Goal: Find specific page/section: Find specific page/section

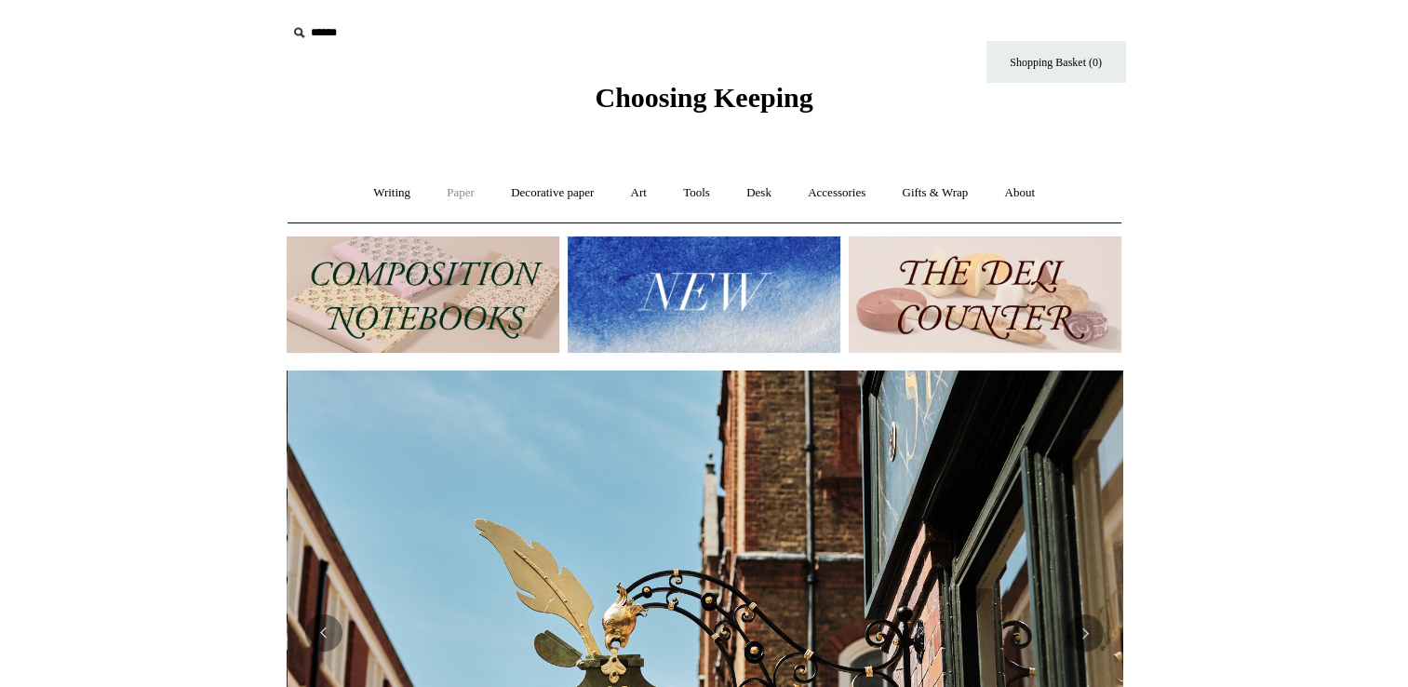
scroll to position [0, 836]
click at [951, 194] on link "Gifts & Wrap +" at bounding box center [935, 192] width 100 height 49
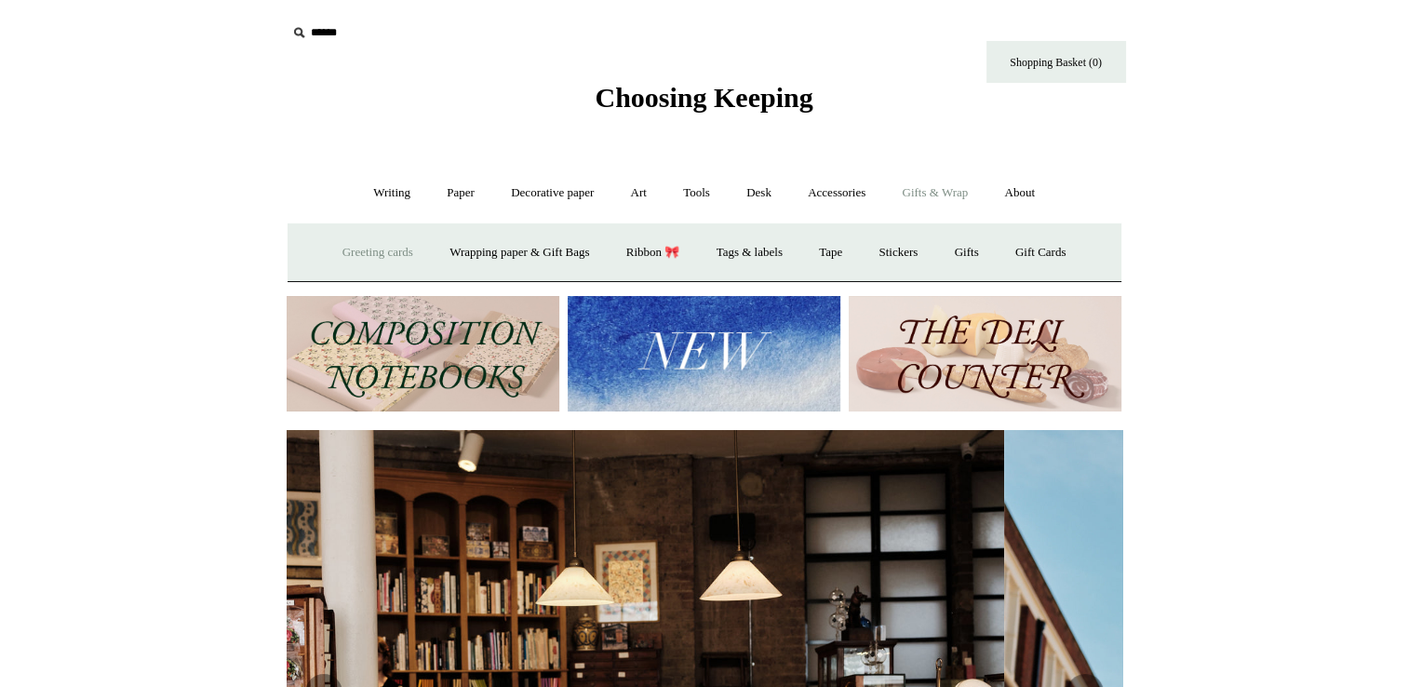
scroll to position [0, 0]
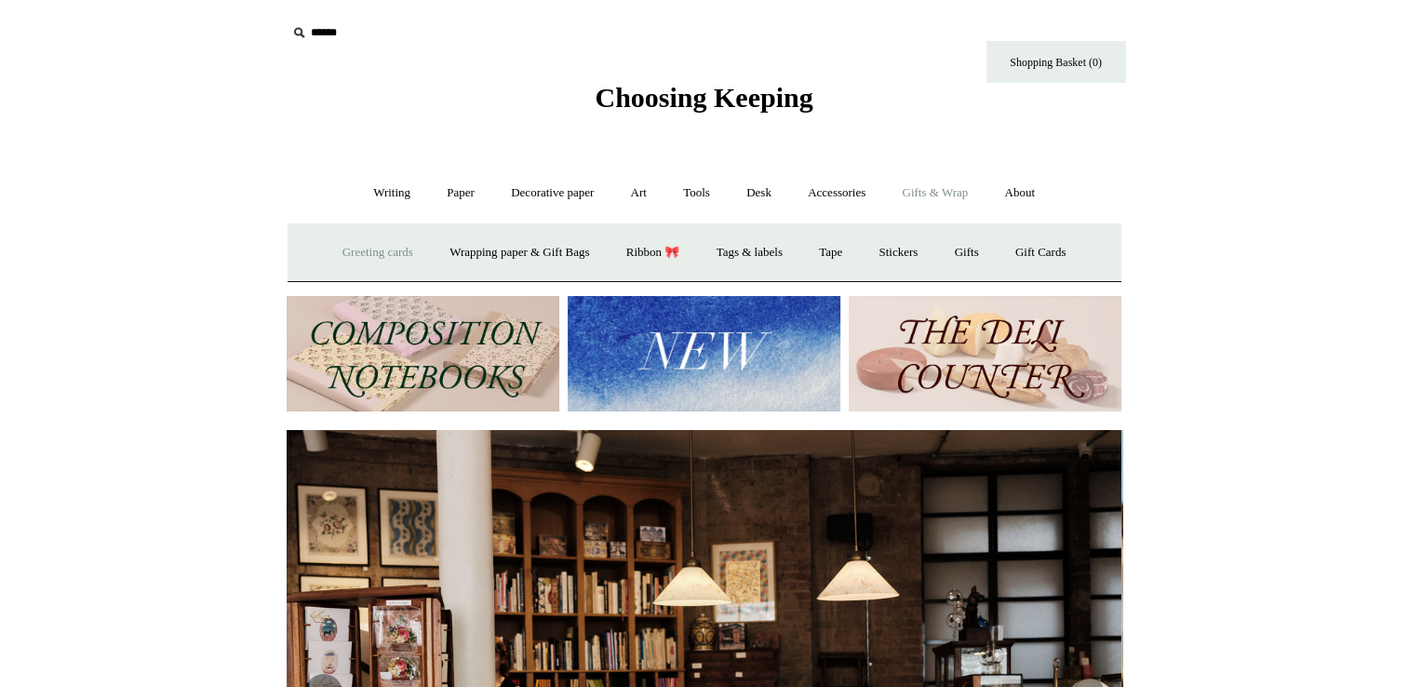
click at [367, 250] on link "Greeting cards +" at bounding box center [378, 252] width 104 height 49
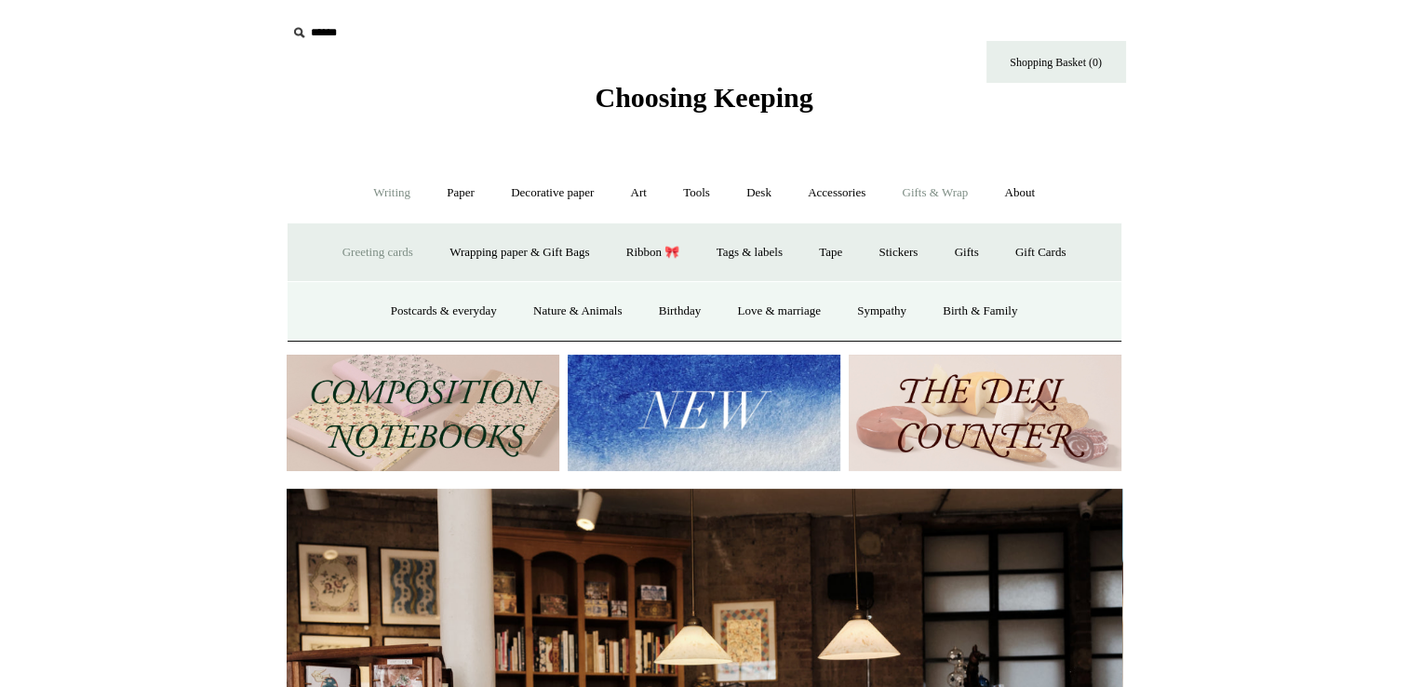
click at [378, 191] on link "Writing +" at bounding box center [391, 192] width 71 height 49
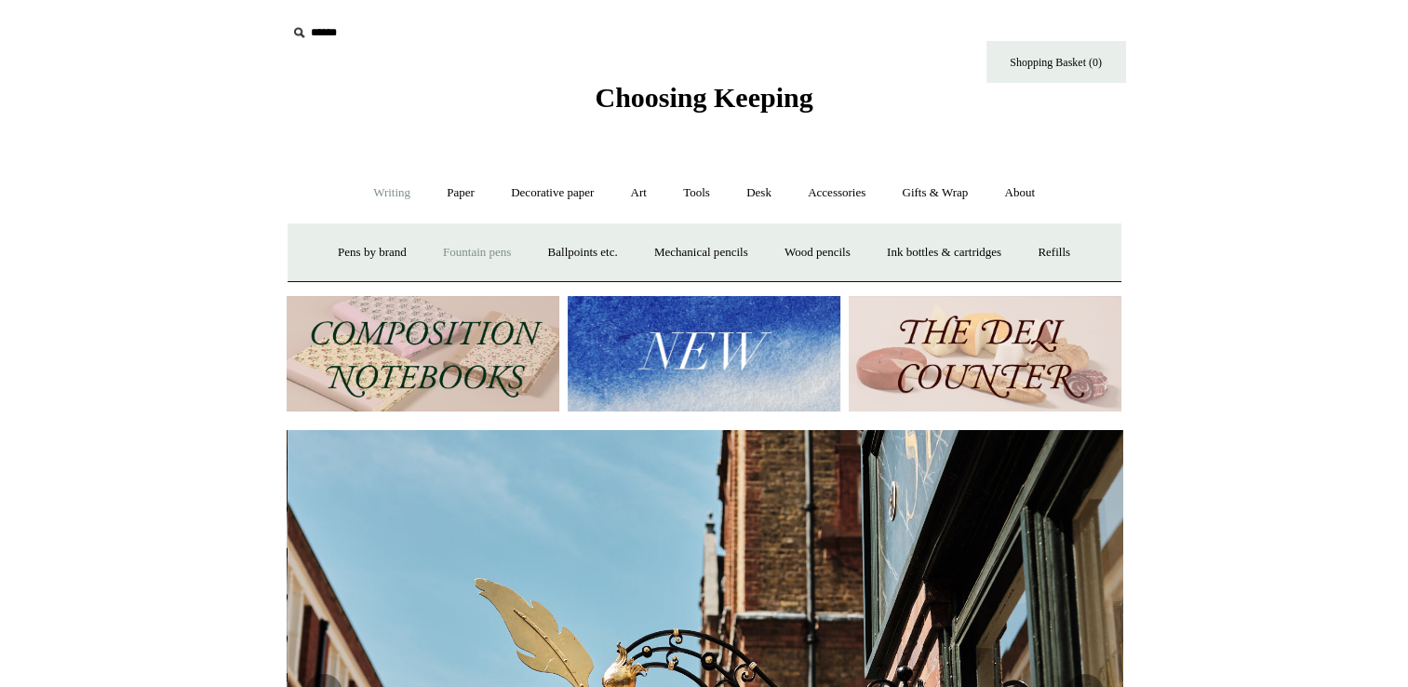
scroll to position [0, 836]
click at [359, 250] on link "Pens by brand +" at bounding box center [372, 252] width 102 height 49
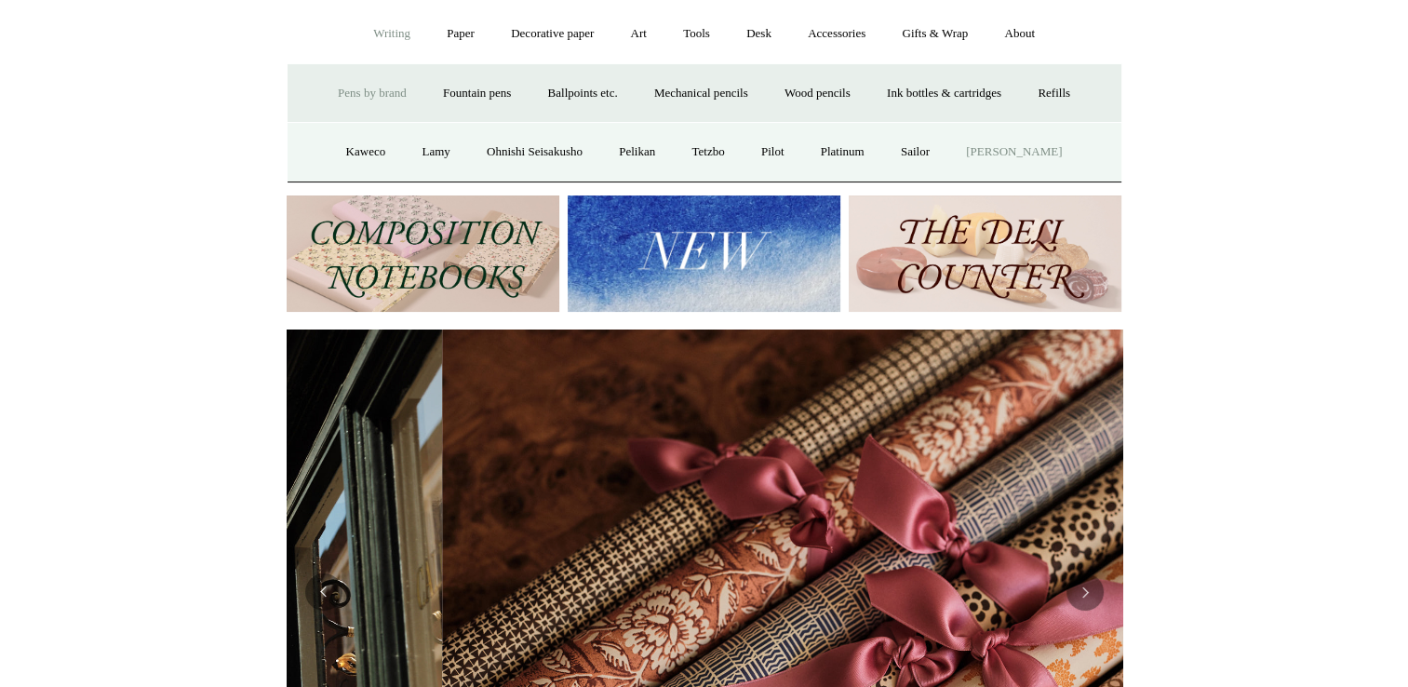
scroll to position [0, 1672]
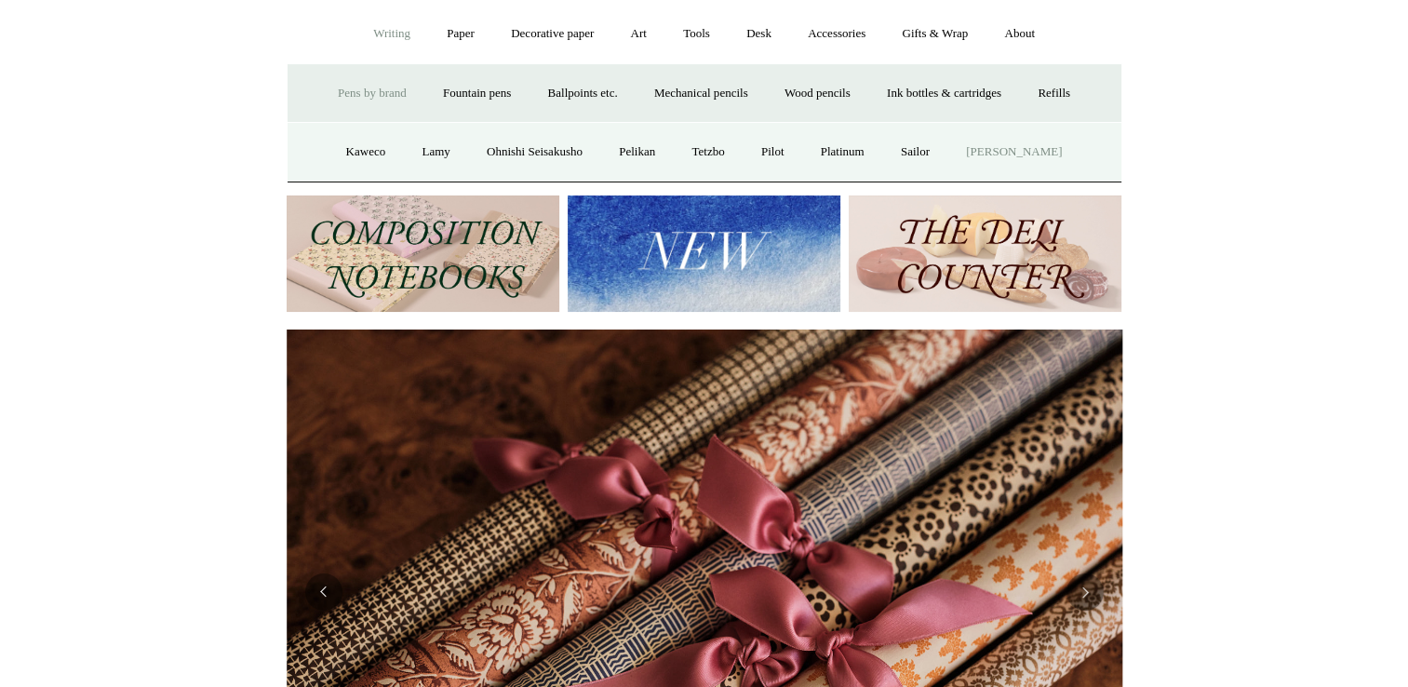
click at [1046, 155] on link "[PERSON_NAME]" at bounding box center [1013, 152] width 129 height 49
